Goal: Communication & Community: Participate in discussion

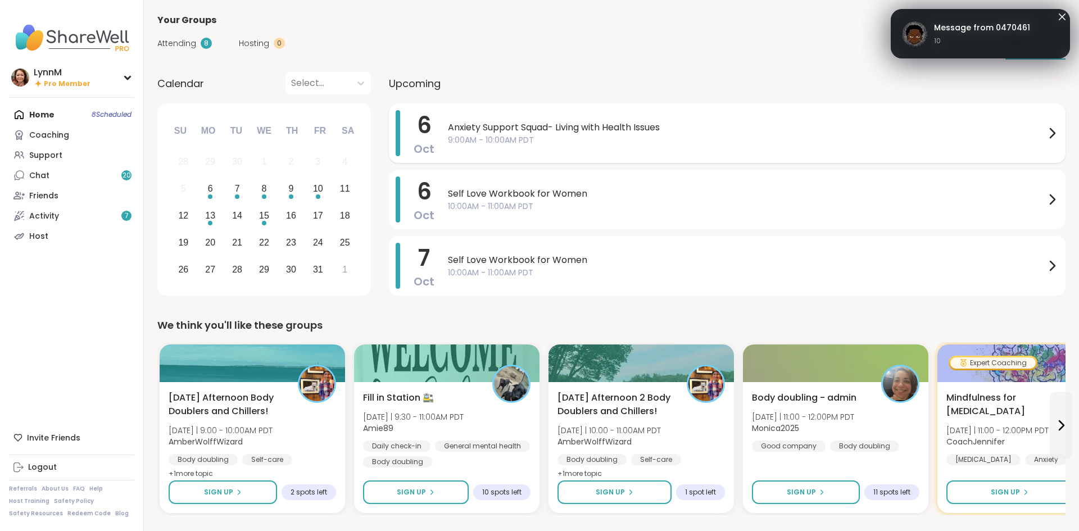
click at [1050, 137] on icon at bounding box center [1051, 132] width 13 height 13
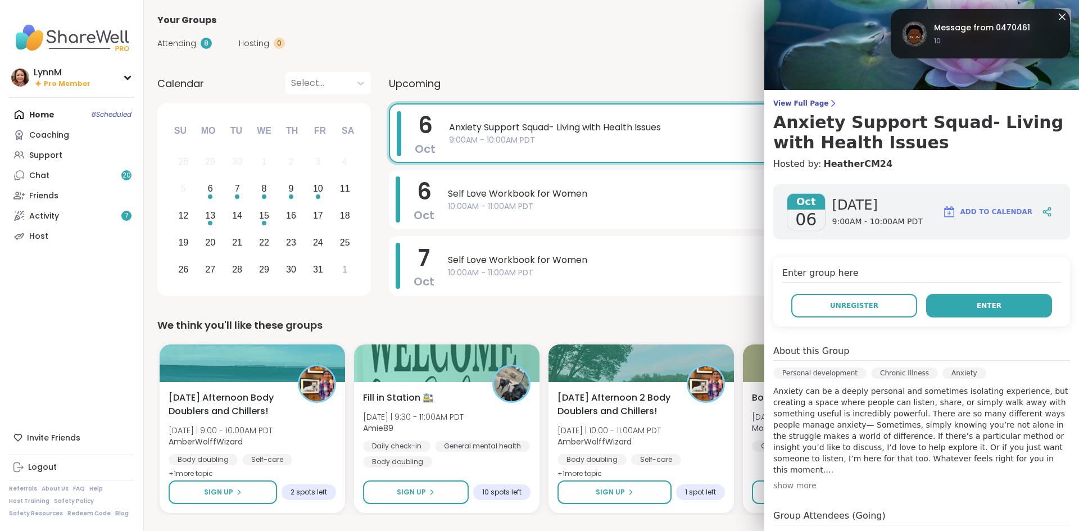
click at [982, 309] on span "Enter" at bounding box center [989, 306] width 25 height 10
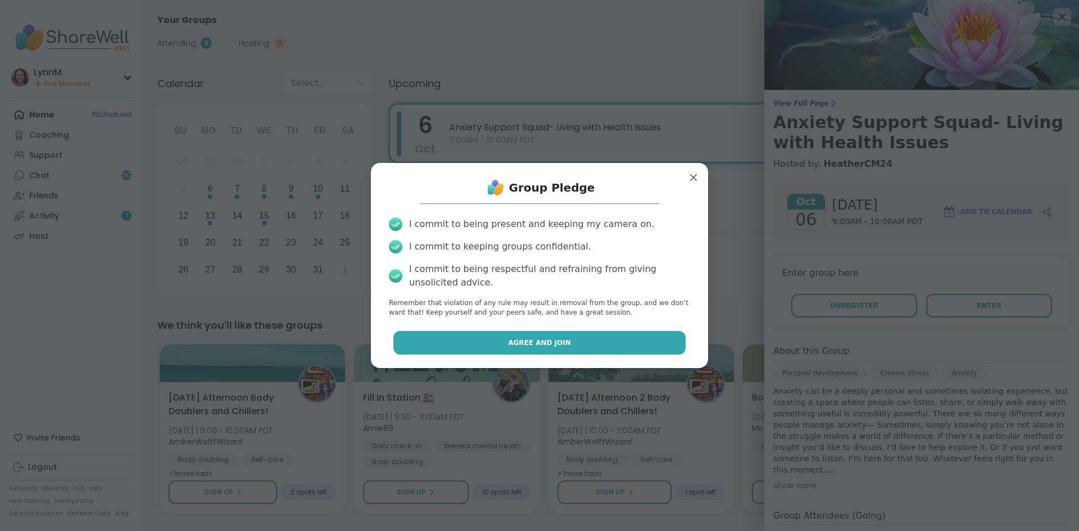
click at [601, 348] on button "Agree and Join" at bounding box center [539, 343] width 293 height 24
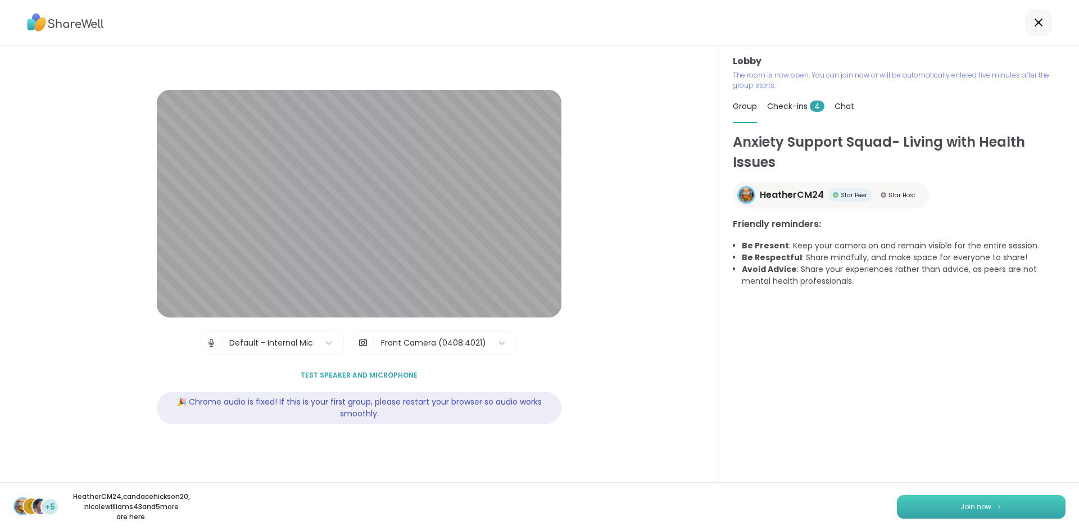
click at [962, 508] on span "Join now" at bounding box center [975, 507] width 31 height 10
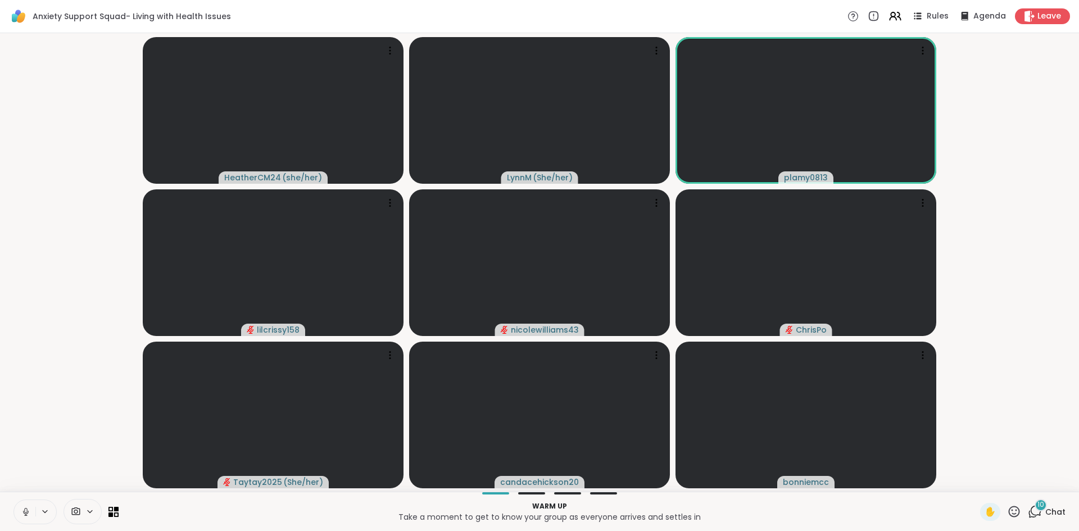
click at [1037, 512] on icon at bounding box center [1035, 512] width 14 height 14
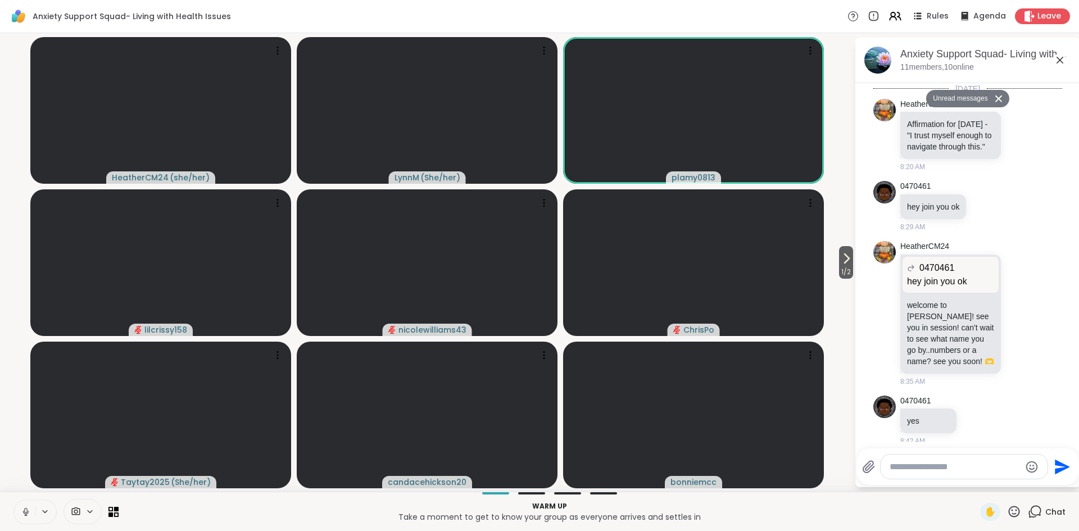
scroll to position [1368, 0]
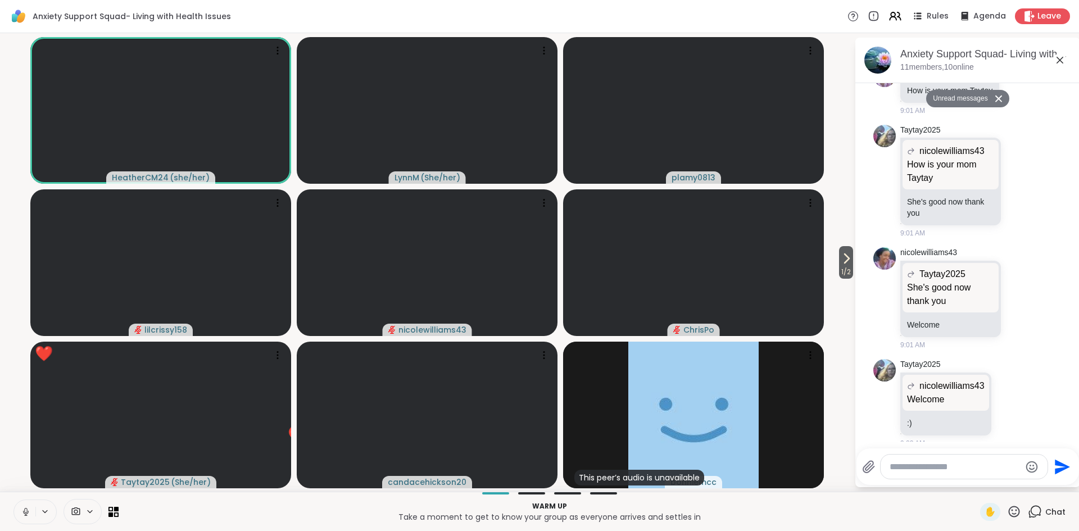
click at [925, 467] on textarea "Type your message" at bounding box center [954, 466] width 131 height 11
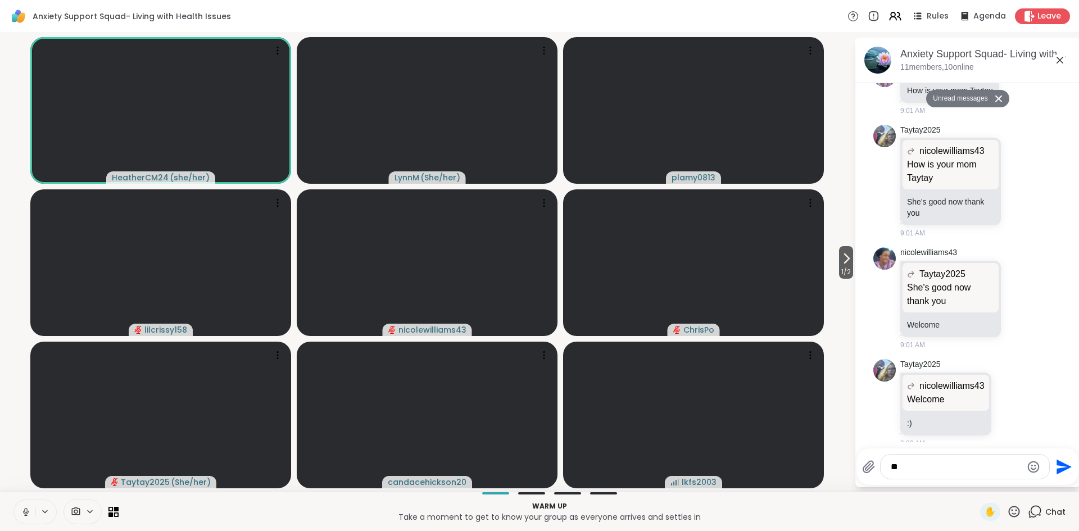
type textarea "*"
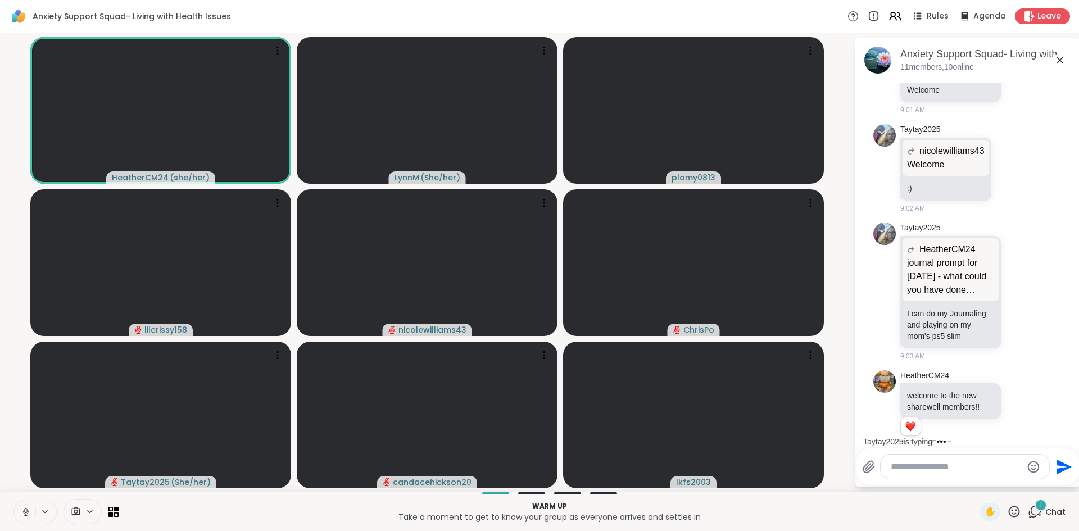
scroll to position [1647, 0]
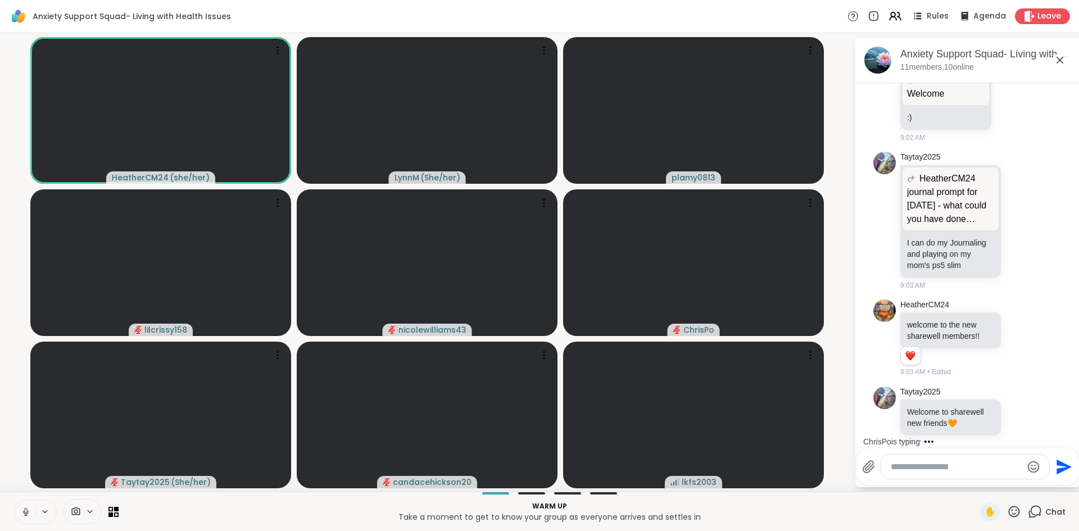
click at [28, 514] on icon at bounding box center [26, 512] width 10 height 10
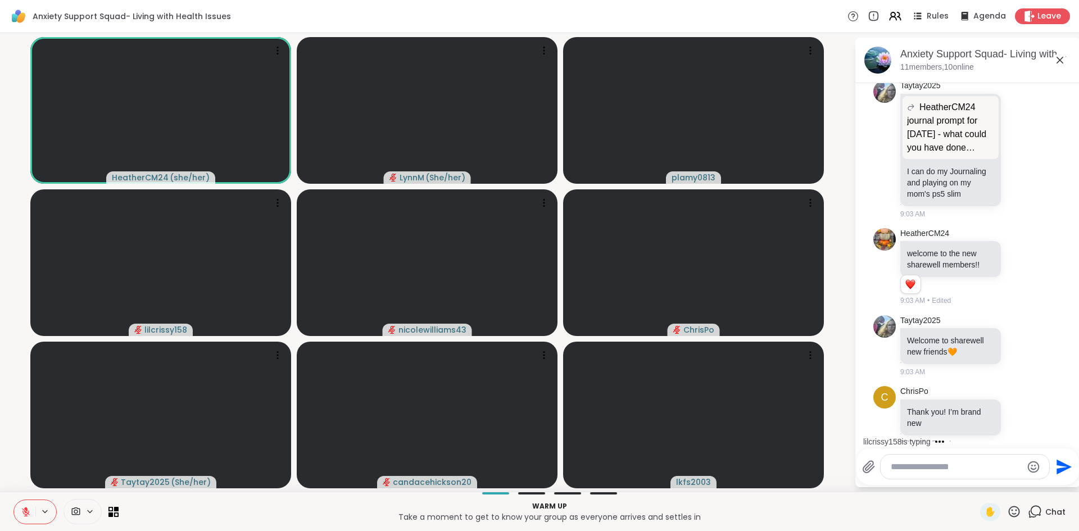
scroll to position [1734, 0]
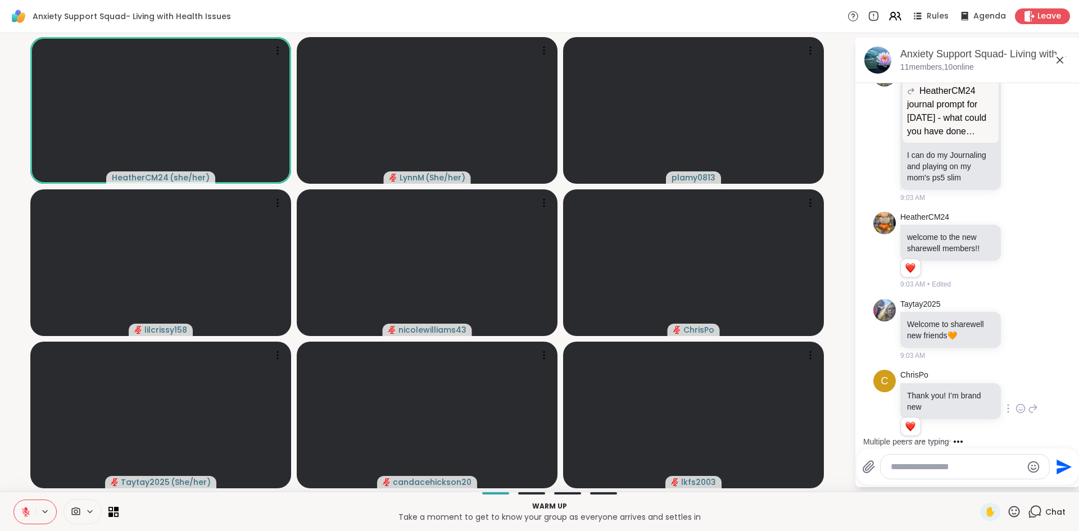
click at [1018, 403] on icon at bounding box center [1020, 408] width 10 height 11
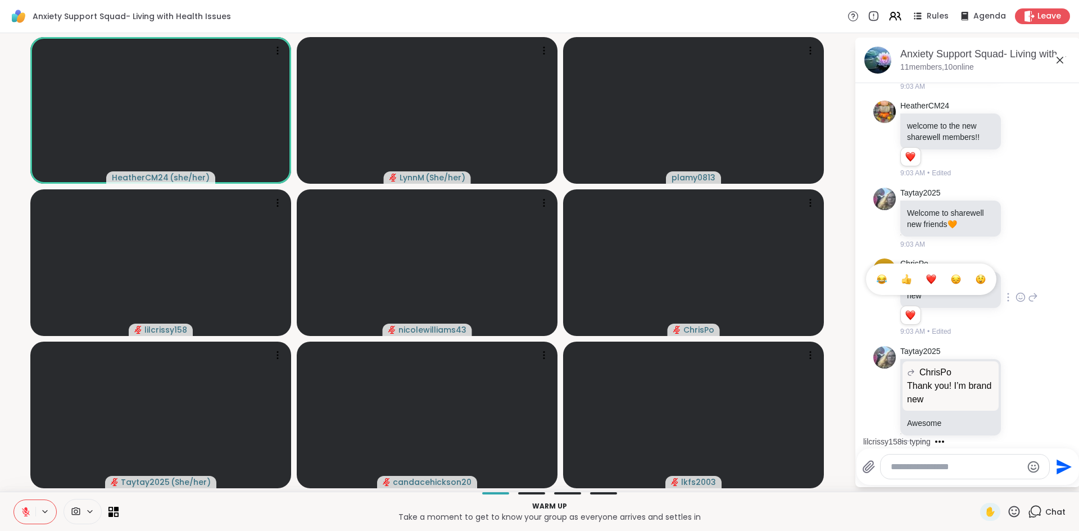
scroll to position [1917, 0]
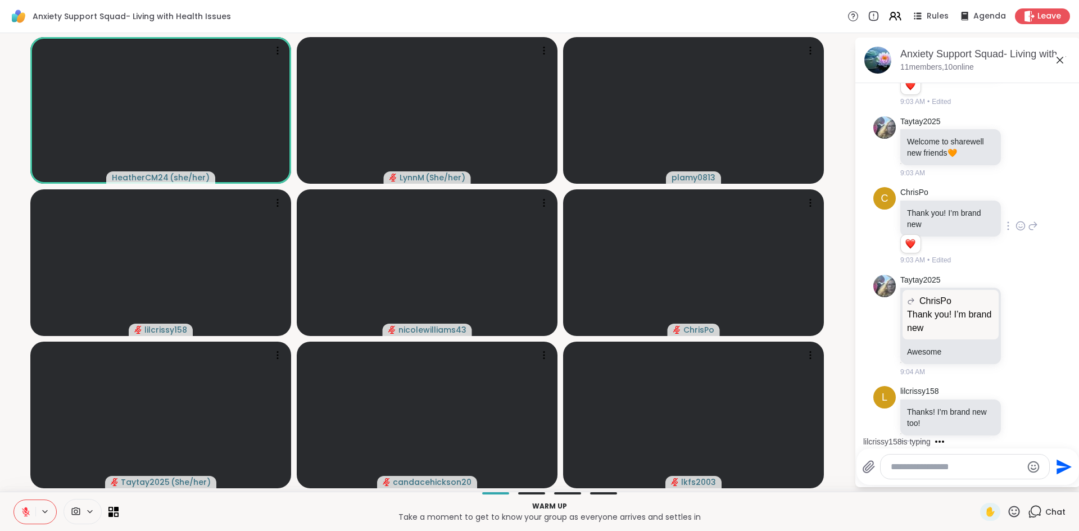
click at [1020, 289] on div "Taytay2025 ChrisPo Thank you! I’m brand new Thank you! I’m brand new Awesome 9:…" at bounding box center [969, 326] width 138 height 103
click at [1017, 221] on icon at bounding box center [1020, 225] width 8 height 8
click at [931, 203] on div "Select Reaction: Heart" at bounding box center [931, 208] width 10 height 10
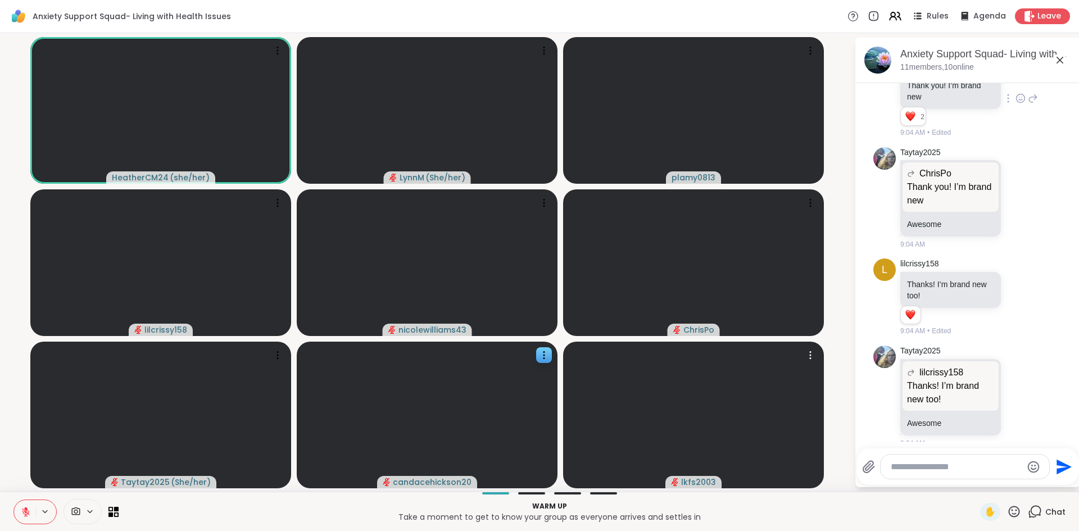
scroll to position [2105, 0]
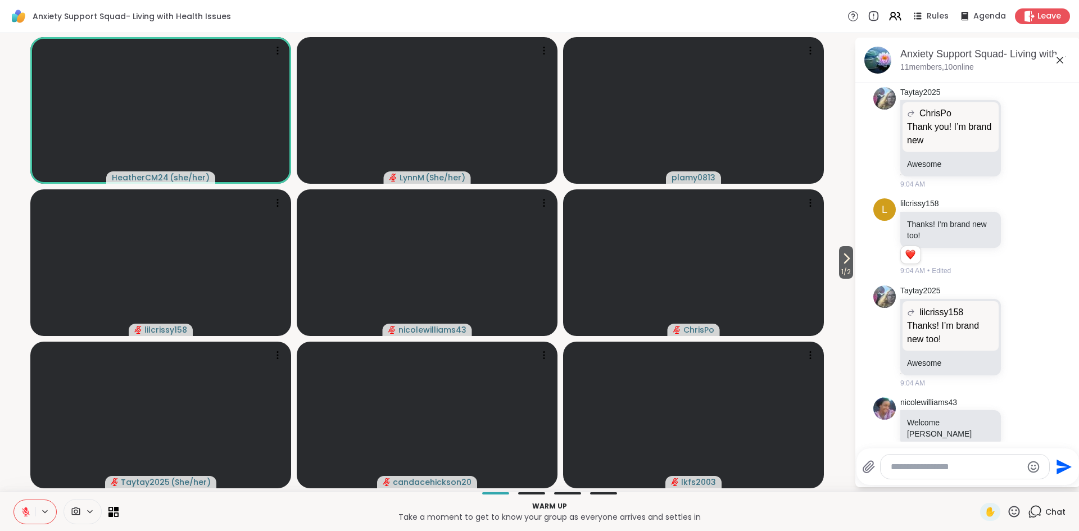
click at [1059, 63] on icon at bounding box center [1059, 59] width 13 height 13
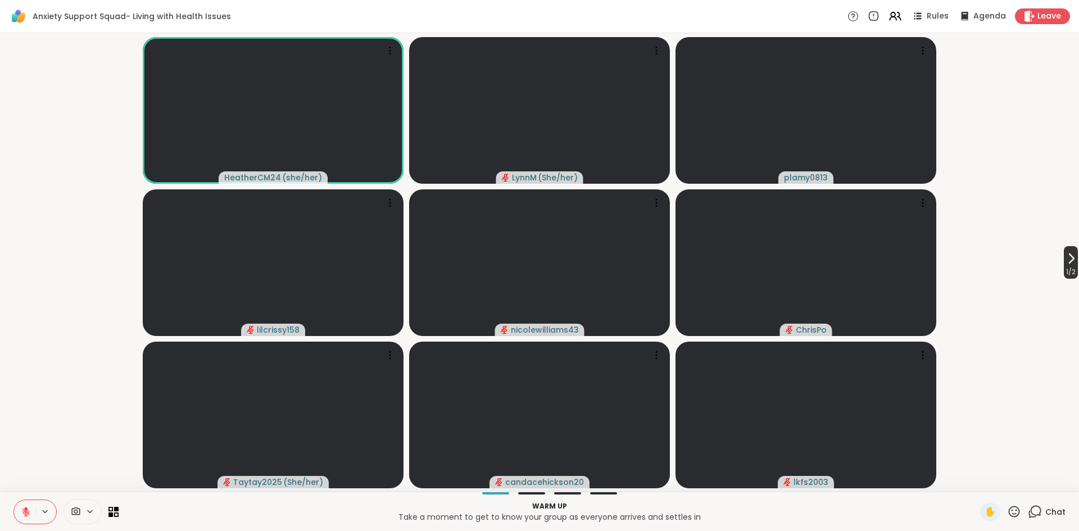
click at [1068, 265] on span "1 / 2" at bounding box center [1071, 271] width 14 height 13
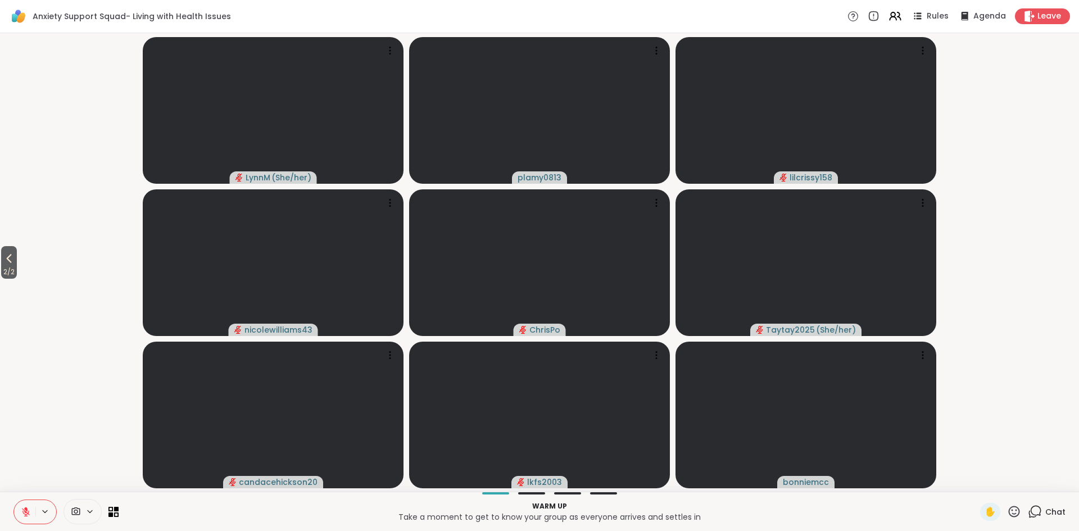
click at [28, 512] on icon at bounding box center [26, 512] width 8 height 8
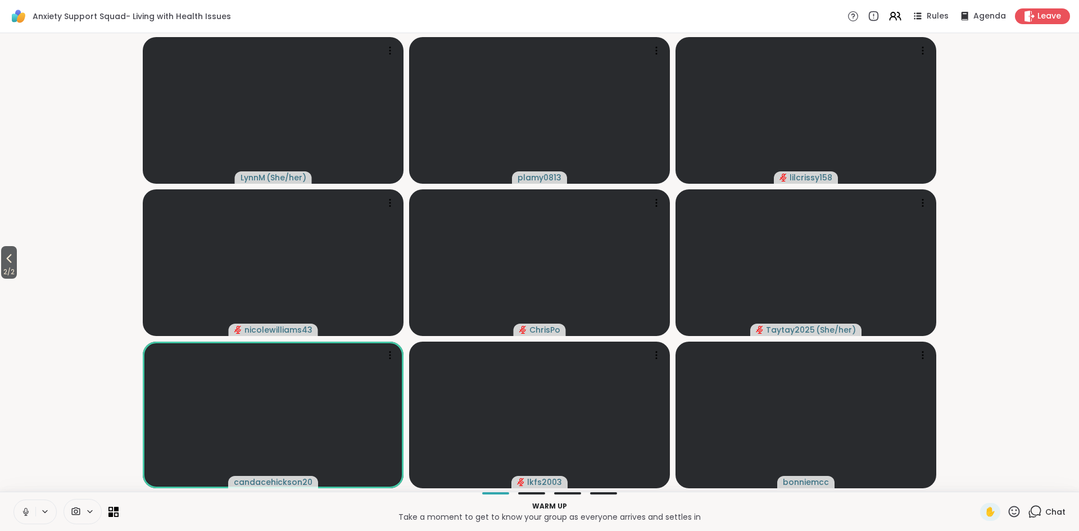
click at [29, 510] on icon at bounding box center [26, 512] width 10 height 10
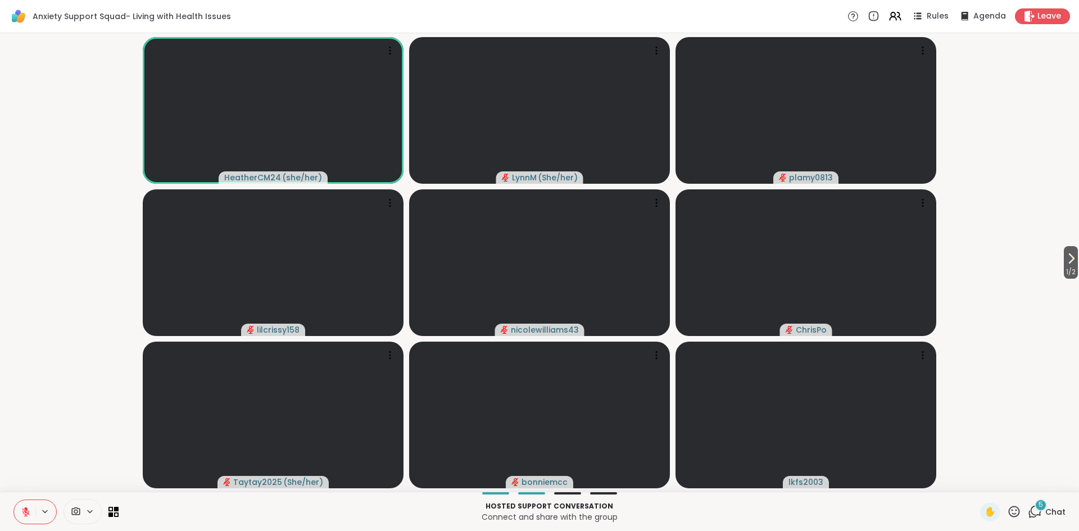
click at [23, 516] on icon at bounding box center [26, 512] width 10 height 10
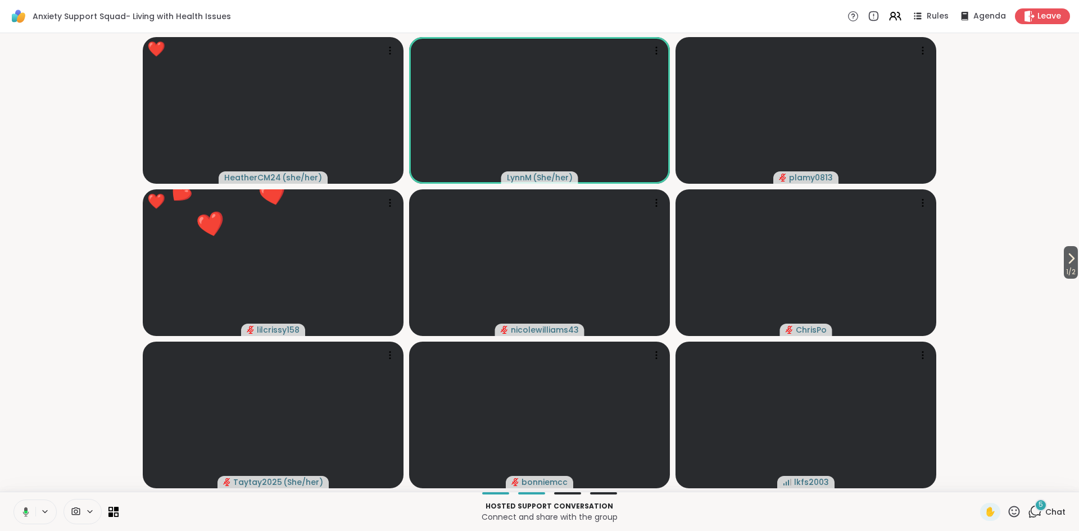
click at [26, 515] on icon at bounding box center [24, 512] width 10 height 10
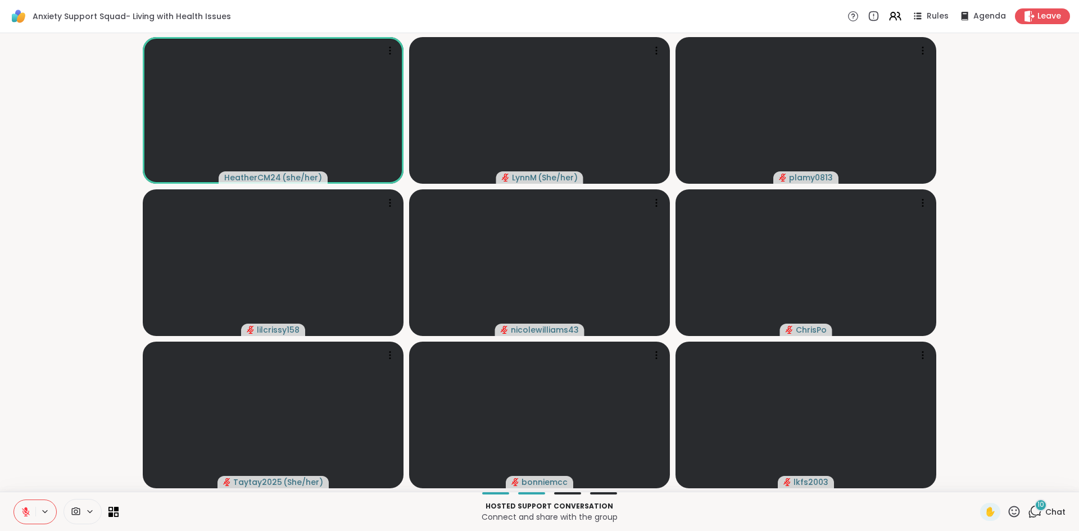
click at [1038, 513] on icon at bounding box center [1035, 512] width 14 height 14
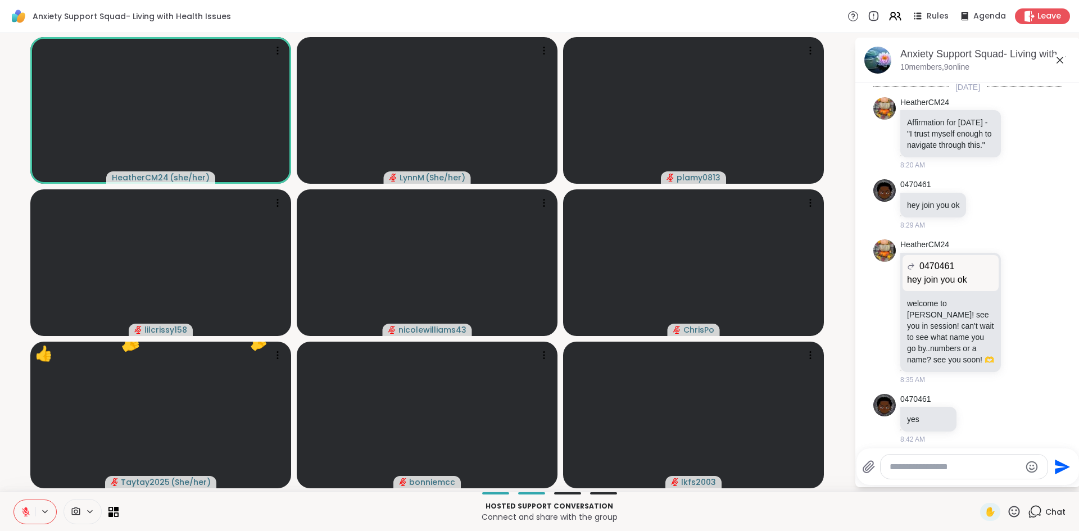
scroll to position [0, 0]
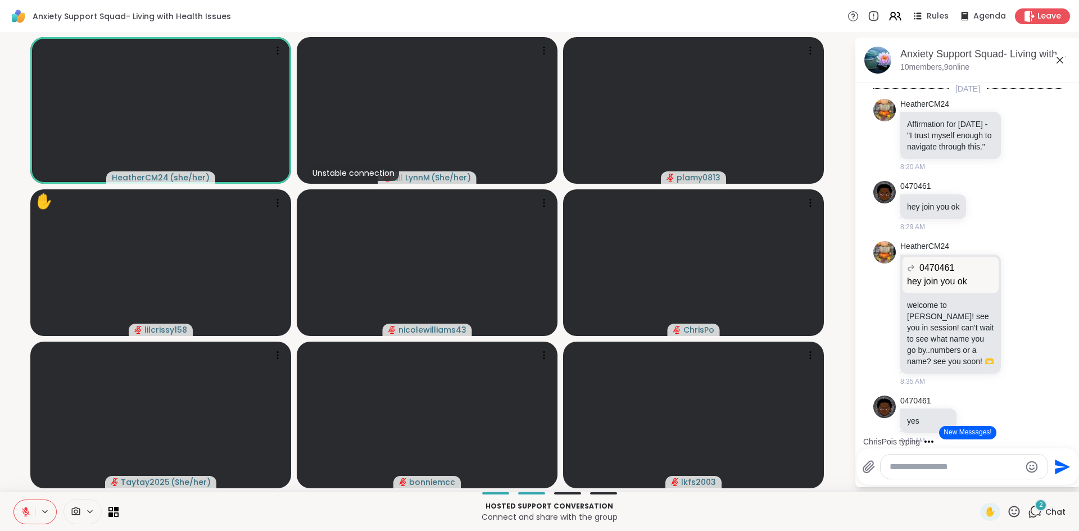
click at [905, 467] on textarea "Type your message" at bounding box center [954, 466] width 131 height 11
click at [907, 467] on textarea "Type your message" at bounding box center [954, 466] width 131 height 11
type textarea "**********"
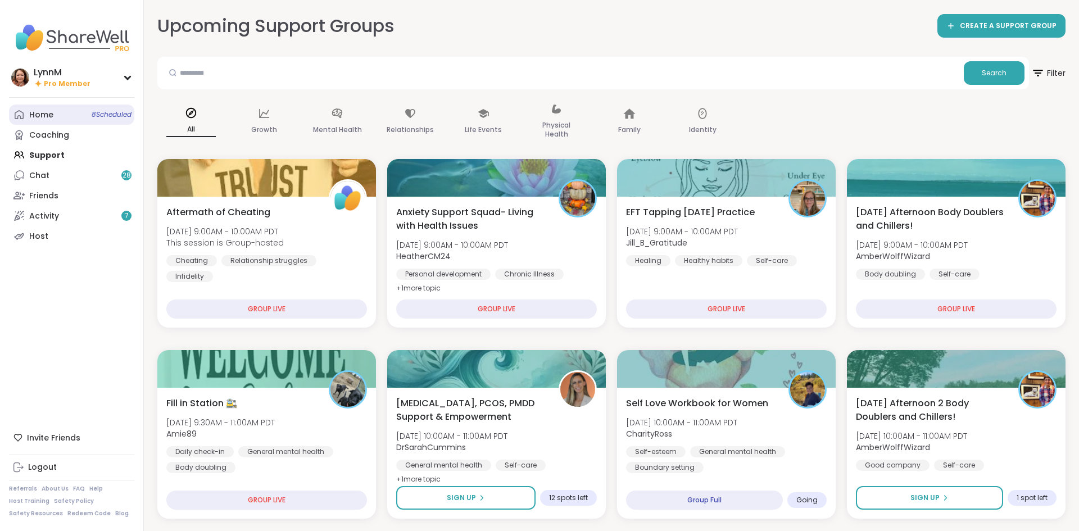
click at [74, 120] on link "Home 8 Scheduled" at bounding box center [71, 115] width 125 height 20
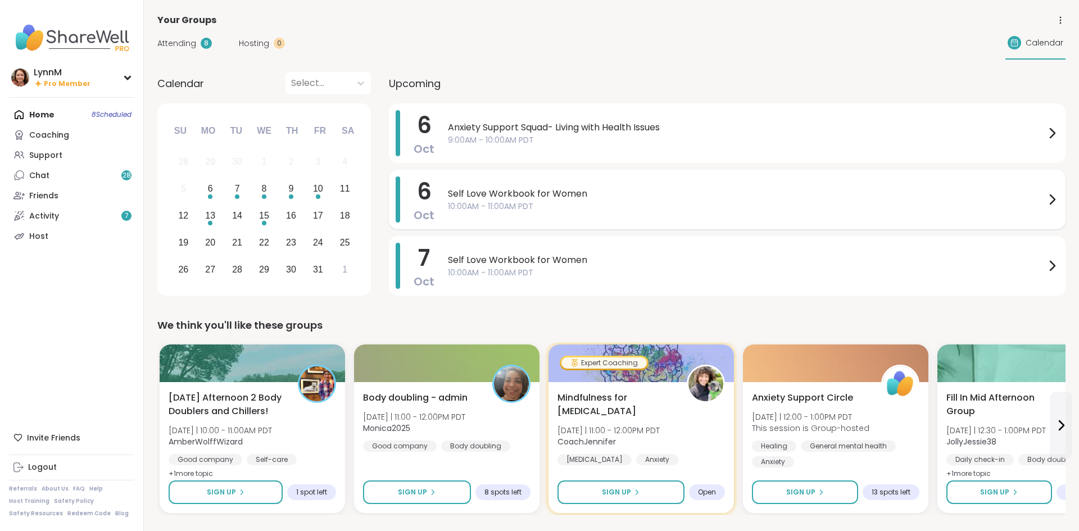
click at [580, 201] on span "10:00AM - 11:00AM PDT" at bounding box center [746, 207] width 597 height 12
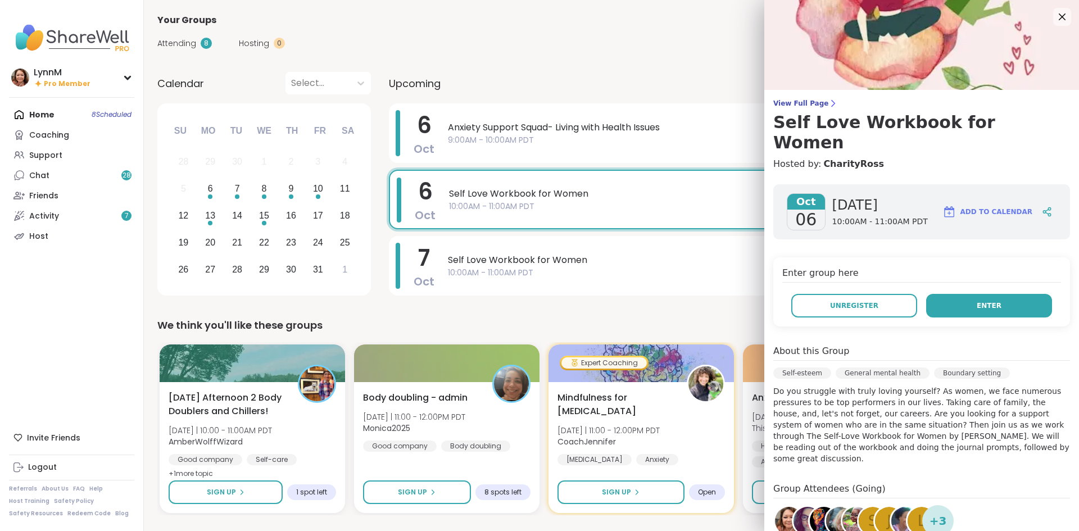
click at [985, 301] on span "Enter" at bounding box center [989, 306] width 25 height 10
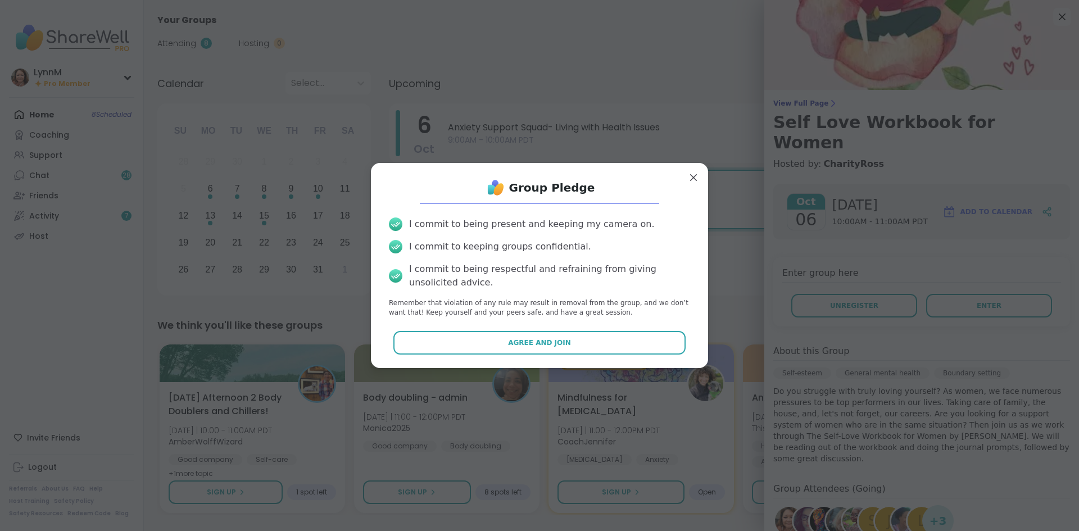
drag, startPoint x: 639, startPoint y: 338, endPoint x: 645, endPoint y: 334, distance: 6.6
click at [641, 337] on button "Agree and Join" at bounding box center [539, 343] width 293 height 24
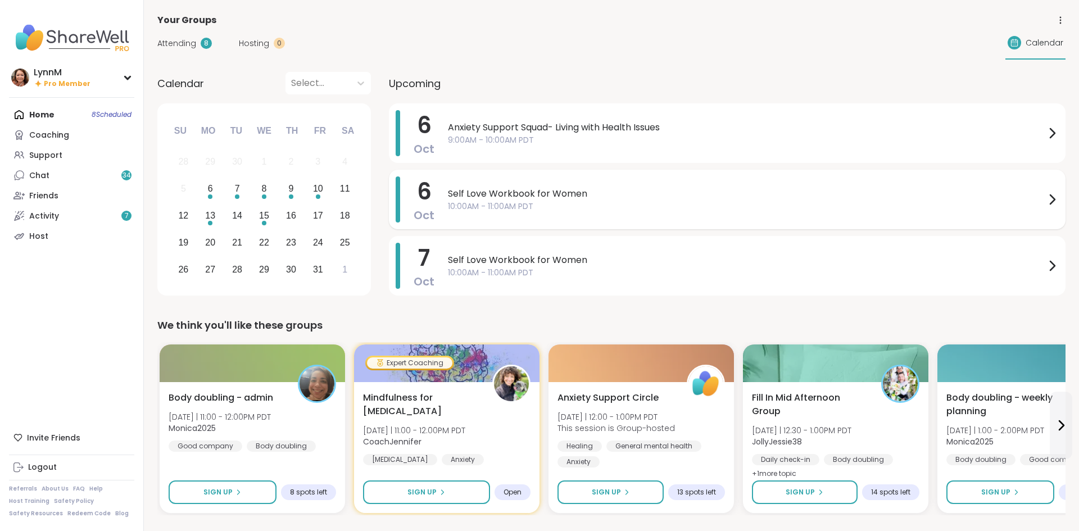
click at [1055, 202] on icon at bounding box center [1051, 199] width 13 height 13
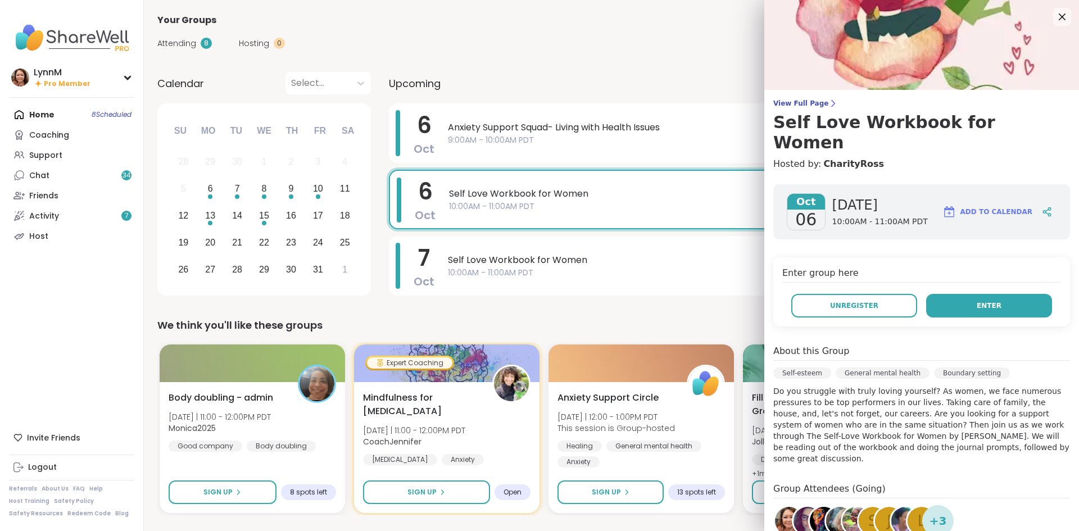
click at [1011, 294] on button "Enter" at bounding box center [989, 306] width 126 height 24
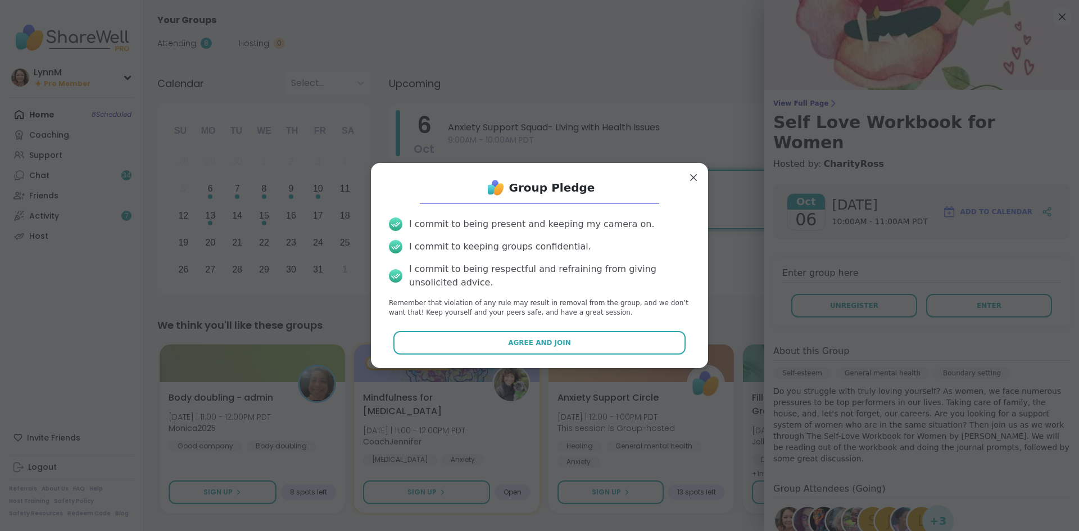
drag, startPoint x: 592, startPoint y: 347, endPoint x: 596, endPoint y: 343, distance: 6.0
click at [594, 345] on button "Agree and Join" at bounding box center [539, 343] width 293 height 24
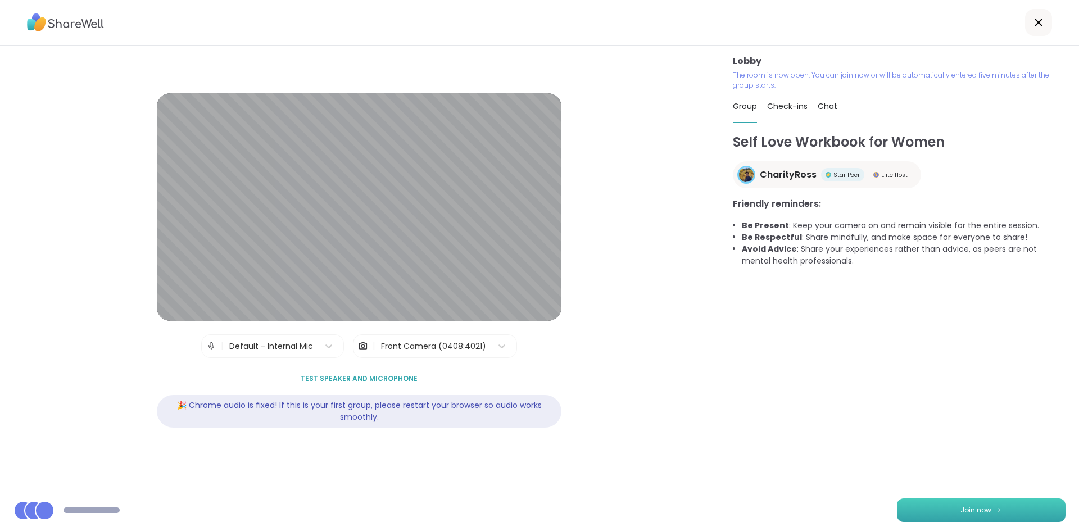
click at [911, 516] on button "Join now" at bounding box center [981, 510] width 169 height 24
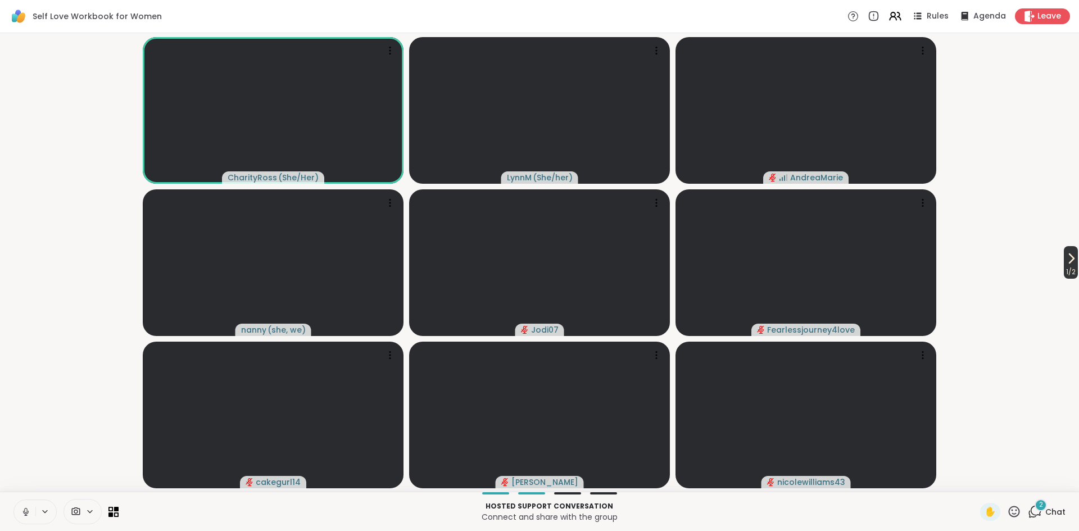
click at [1068, 265] on span "1 / 2" at bounding box center [1071, 271] width 14 height 13
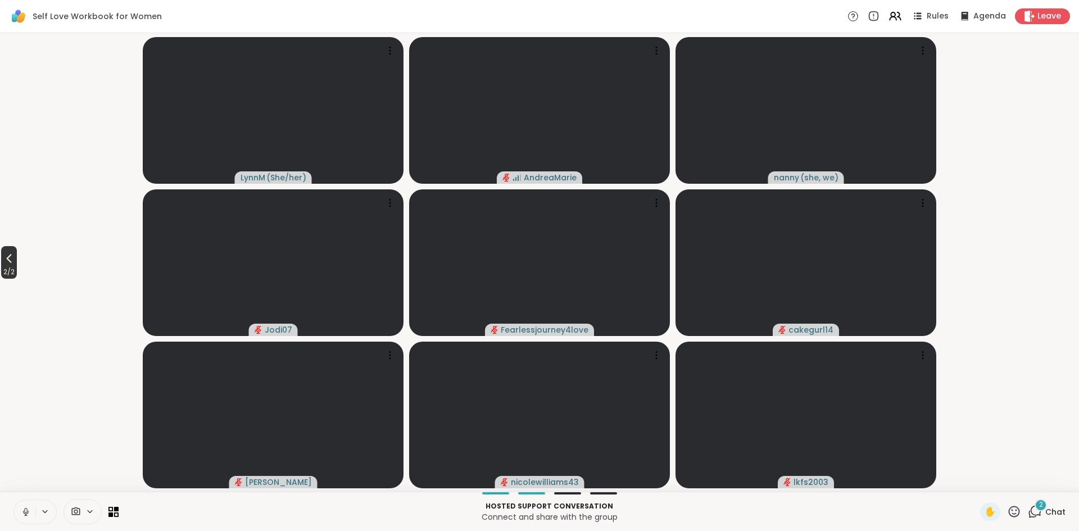
click at [15, 265] on span "2 / 2" at bounding box center [9, 271] width 16 height 13
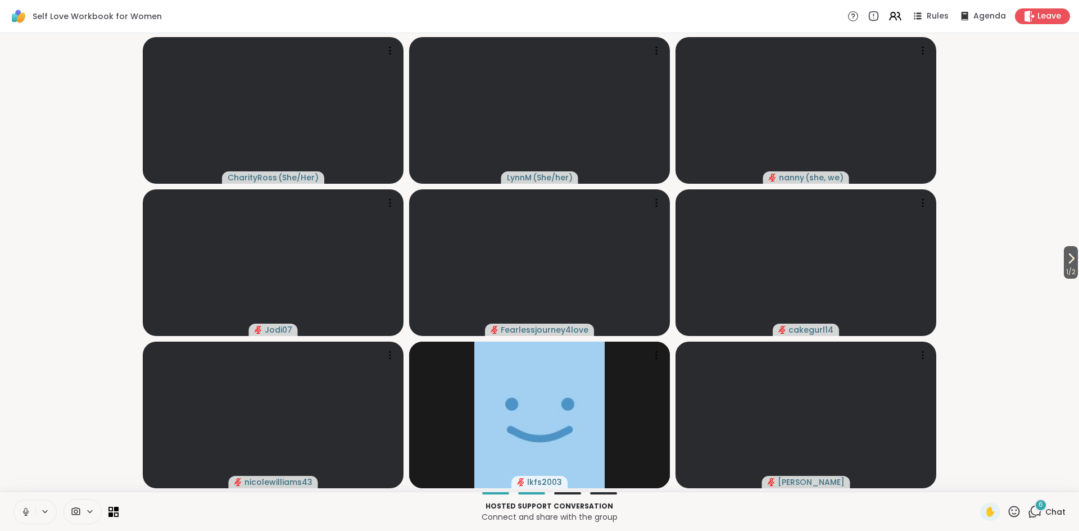
click at [29, 516] on button at bounding box center [24, 512] width 21 height 24
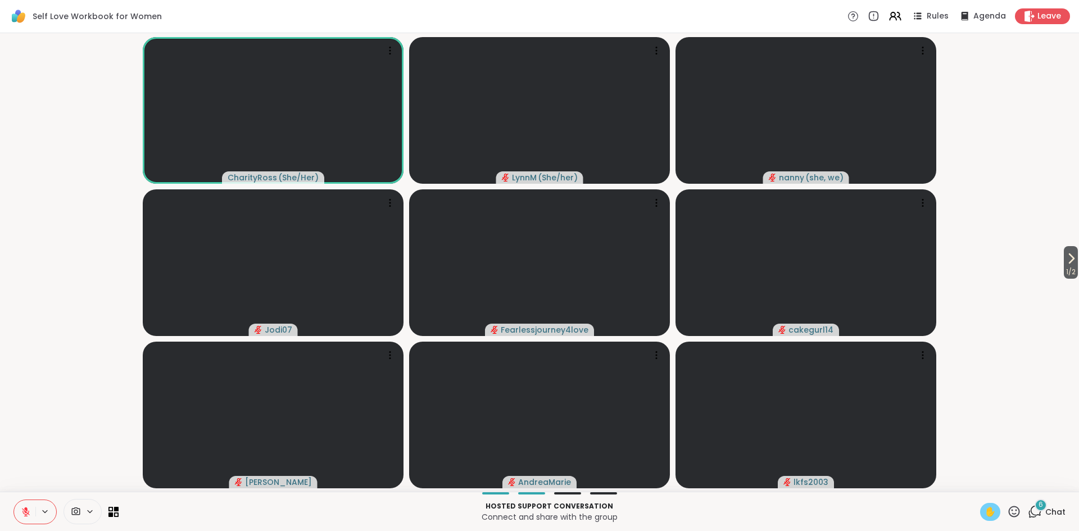
click at [990, 515] on span "✋" at bounding box center [989, 511] width 11 height 13
click at [26, 514] on icon at bounding box center [26, 512] width 8 height 8
click at [991, 521] on div "Hosted support conversation Connect and share with the group ✋ 7 Chat" at bounding box center [539, 511] width 1079 height 39
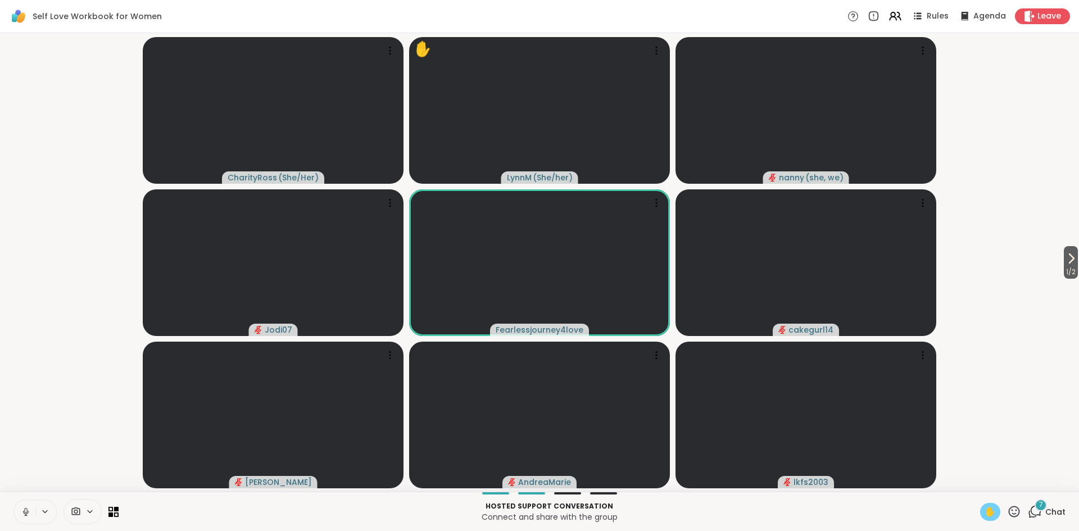
click at [992, 516] on span "✋" at bounding box center [989, 511] width 11 height 13
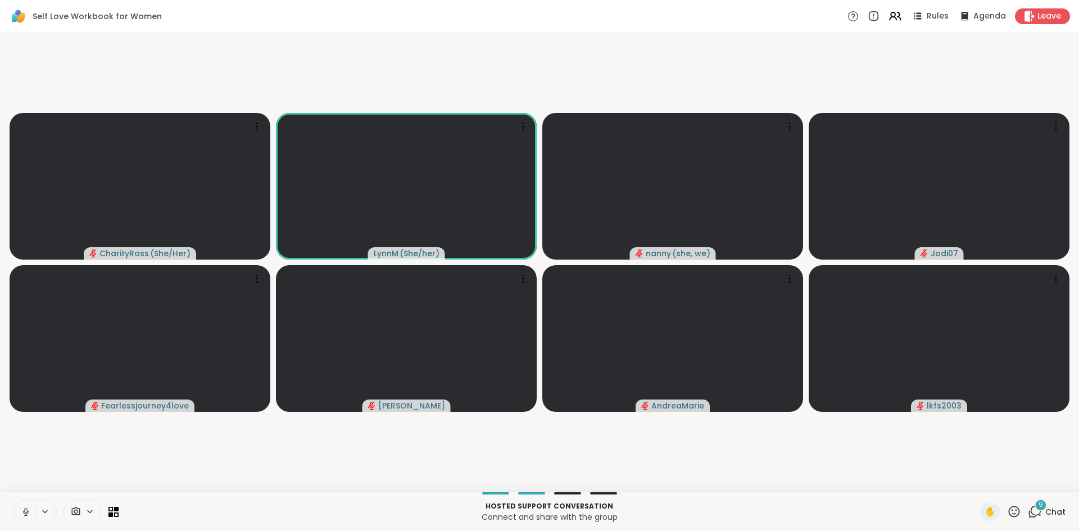
click at [26, 514] on icon at bounding box center [26, 512] width 10 height 10
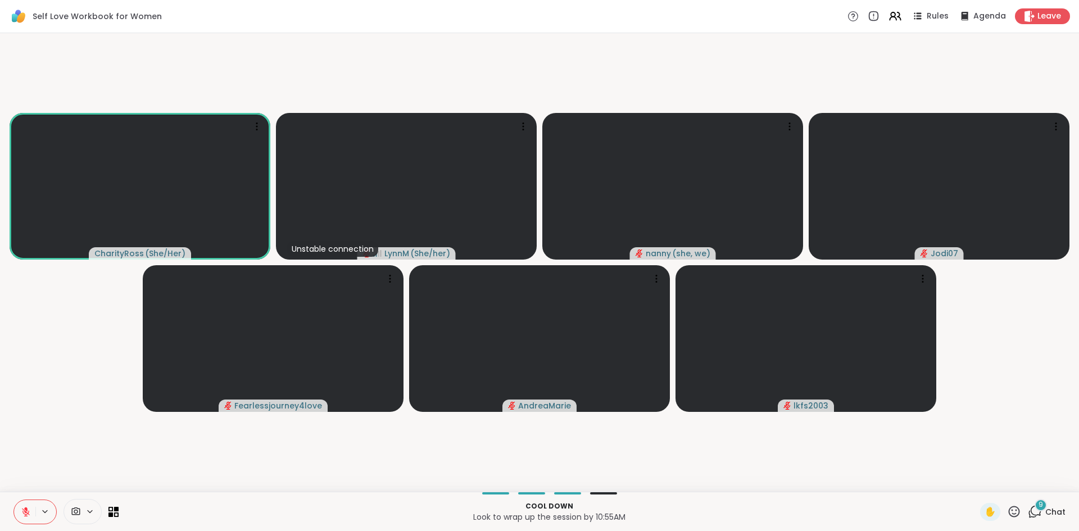
click at [25, 517] on button at bounding box center [24, 512] width 21 height 24
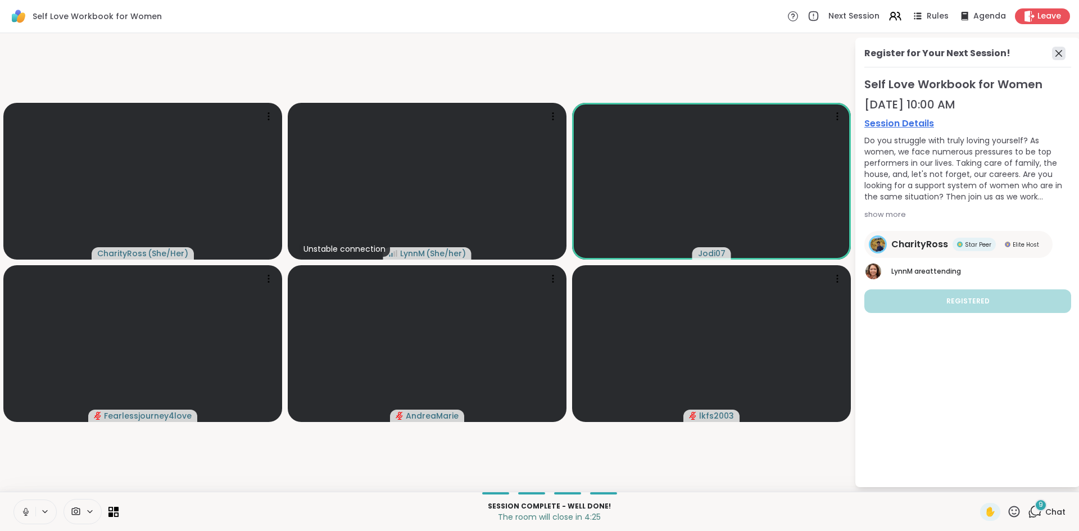
click at [1057, 58] on icon at bounding box center [1058, 53] width 13 height 13
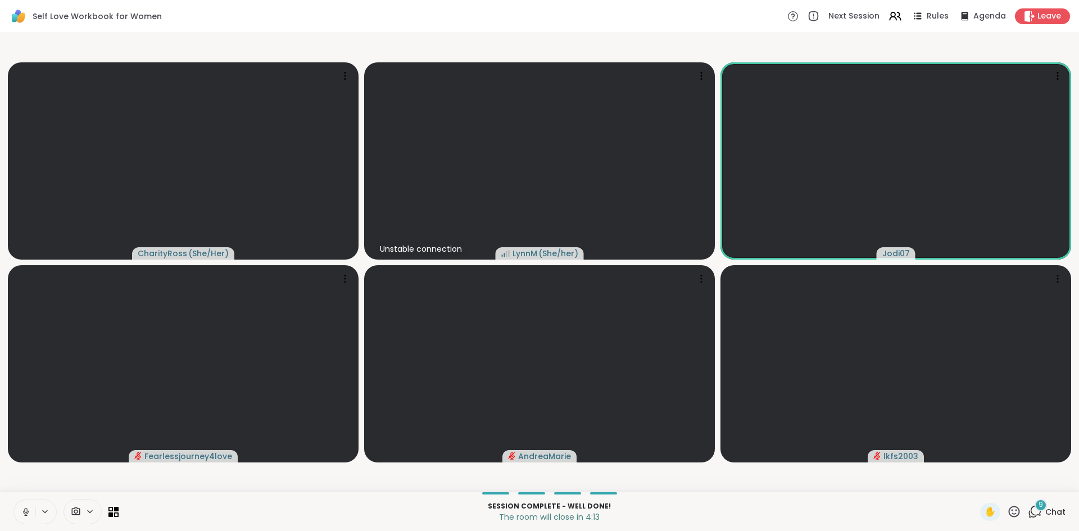
click at [1033, 513] on icon at bounding box center [1035, 512] width 14 height 14
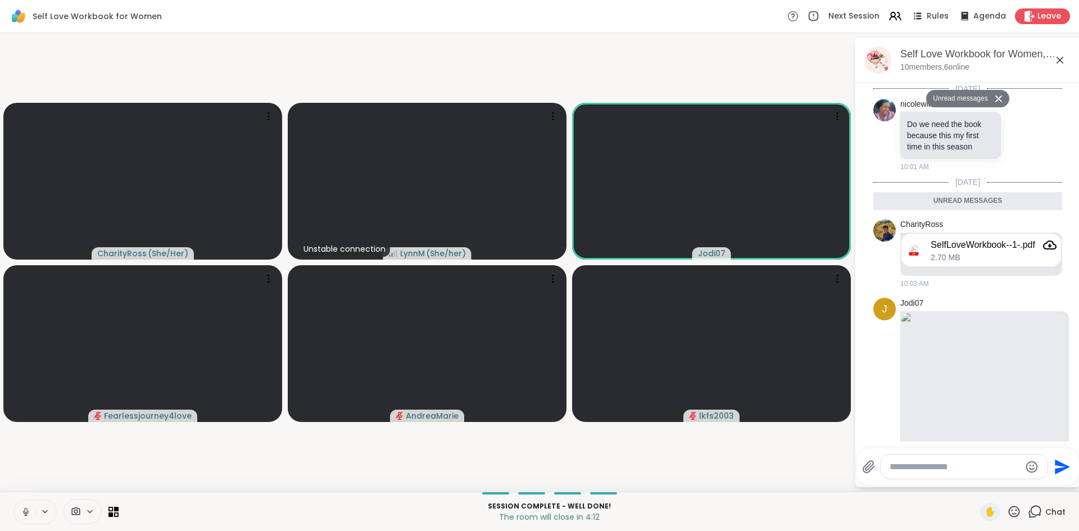
scroll to position [603, 0]
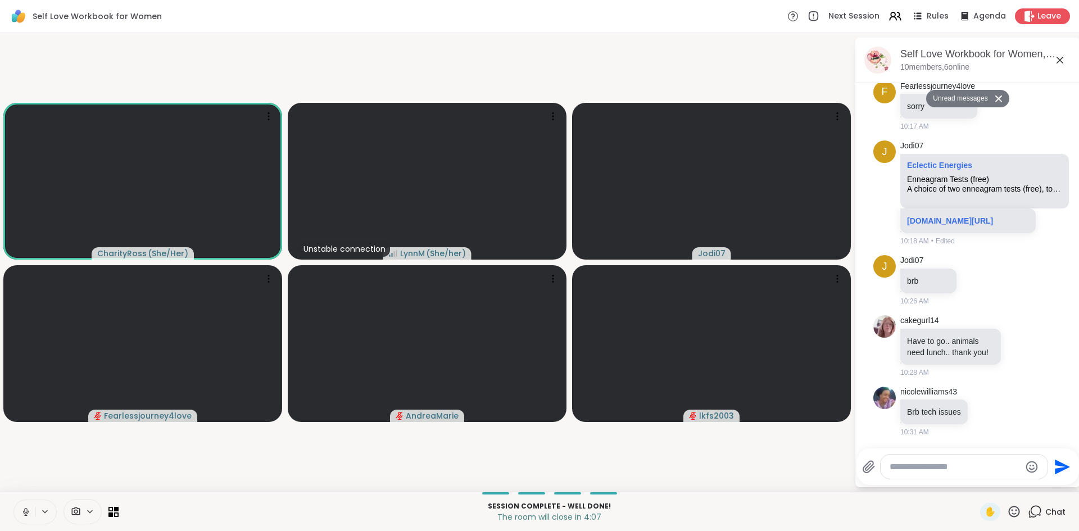
click at [948, 466] on textarea "Type your message" at bounding box center [954, 466] width 131 height 11
click at [1058, 65] on icon at bounding box center [1059, 59] width 13 height 13
